Goal: Communication & Community: Answer question/provide support

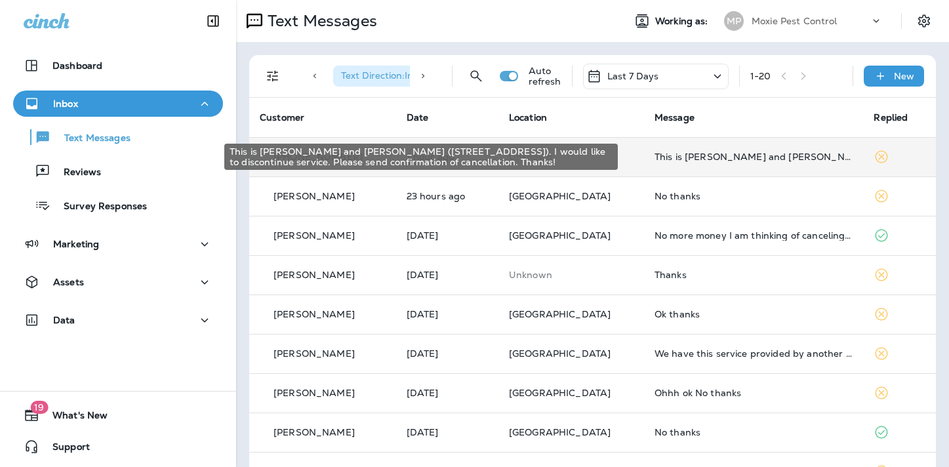
click at [749, 157] on div "This is [PERSON_NAME] and [PERSON_NAME] ([STREET_ADDRESS]). I would like to dis…" at bounding box center [753, 156] width 199 height 10
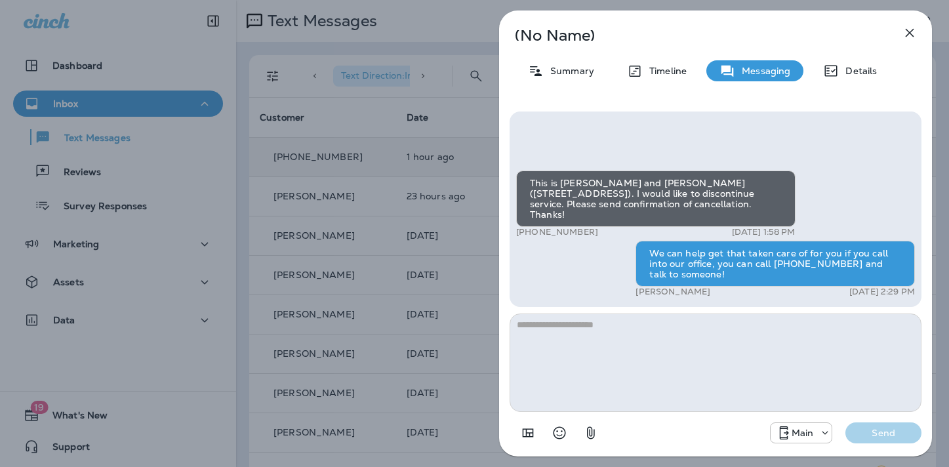
click at [913, 30] on icon "button" at bounding box center [909, 33] width 16 height 16
